Goal: Information Seeking & Learning: Learn about a topic

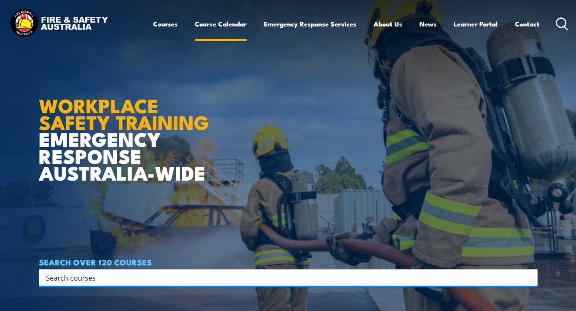
click at [211, 26] on link "Course Calendar" at bounding box center [221, 24] width 52 height 21
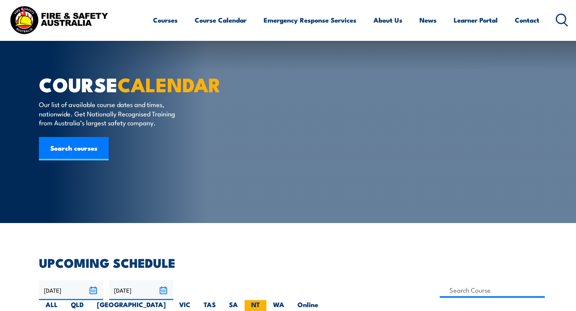
scroll to position [195, 0]
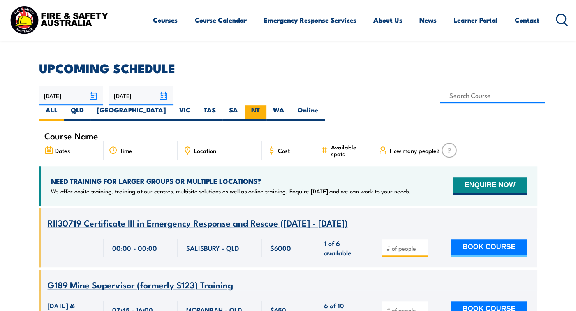
click at [266, 106] on label "NT" at bounding box center [256, 113] width 22 height 15
click at [265, 106] on input "NT" at bounding box center [262, 108] width 5 height 5
radio input "true"
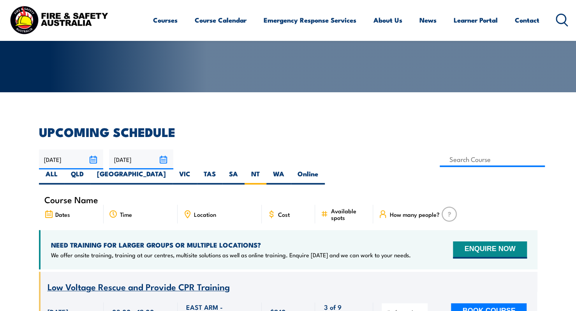
scroll to position [78, 0]
